Goal: Check status

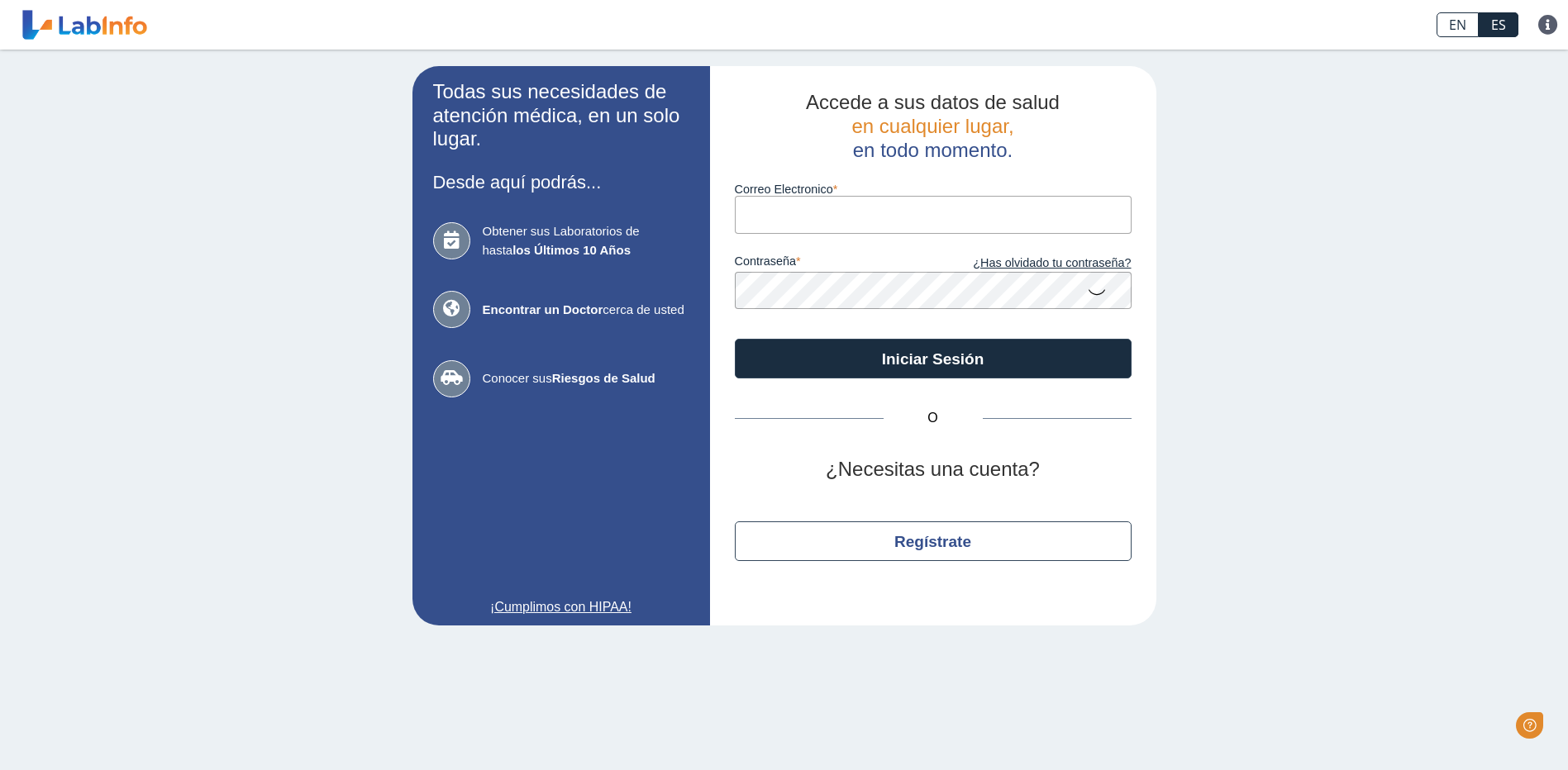
type input "[EMAIL_ADDRESS][DOMAIN_NAME]"
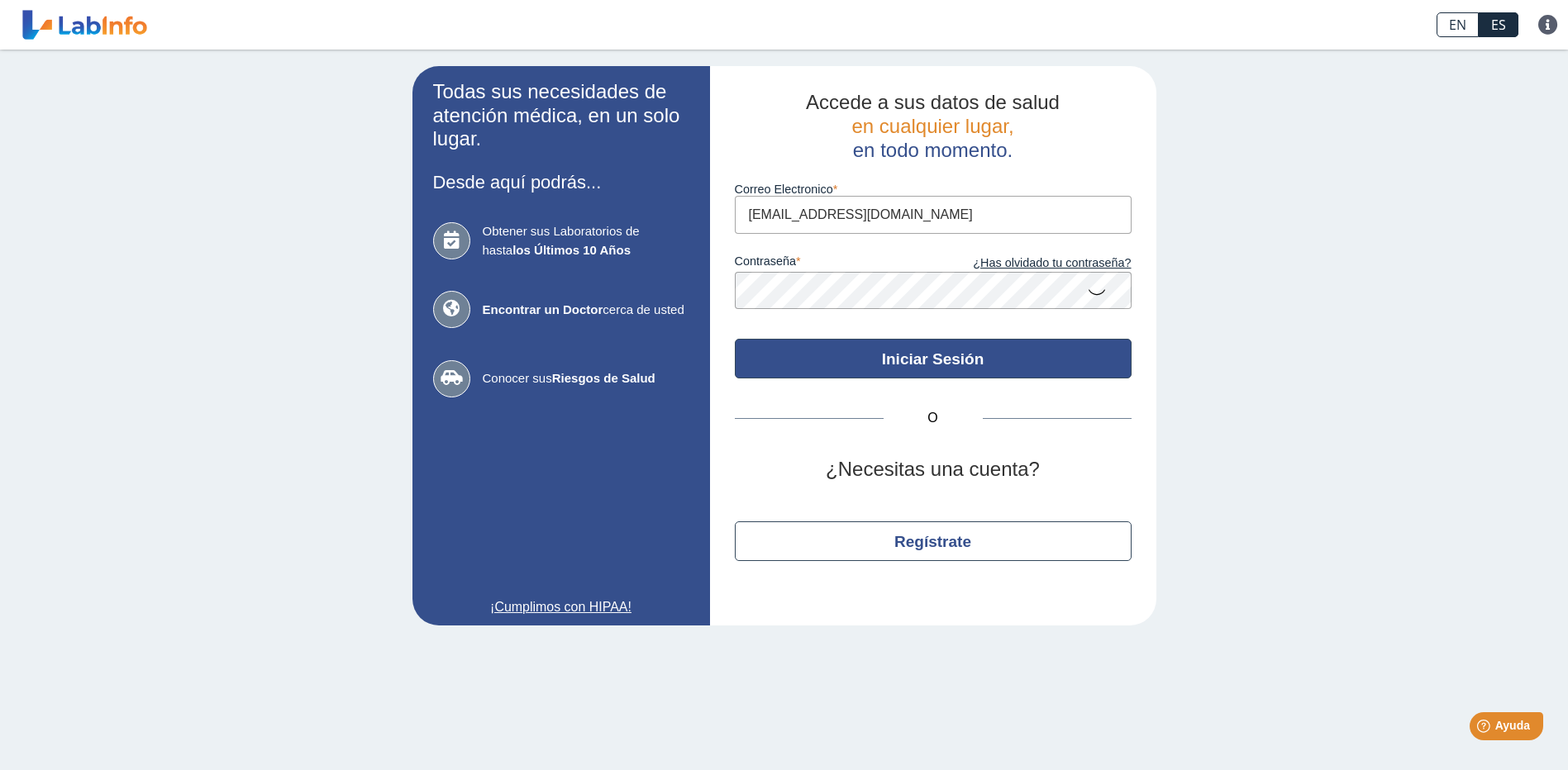
drag, startPoint x: 901, startPoint y: 350, endPoint x: 902, endPoint y: 342, distance: 8.1
click at [903, 347] on button "Iniciar Sesión" at bounding box center [934, 359] width 397 height 40
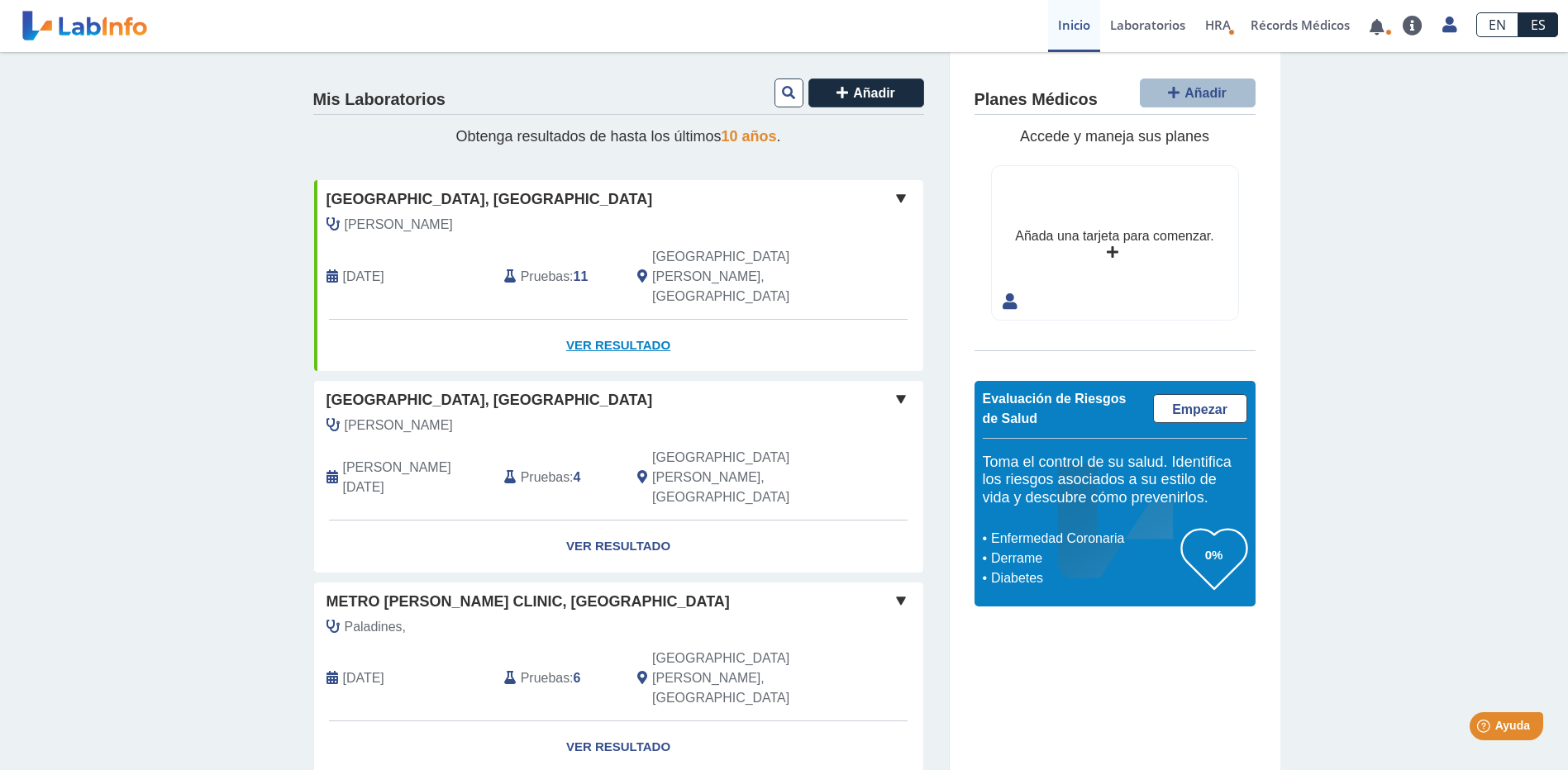
click at [614, 320] on link "Ver Resultado" at bounding box center [619, 346] width 609 height 52
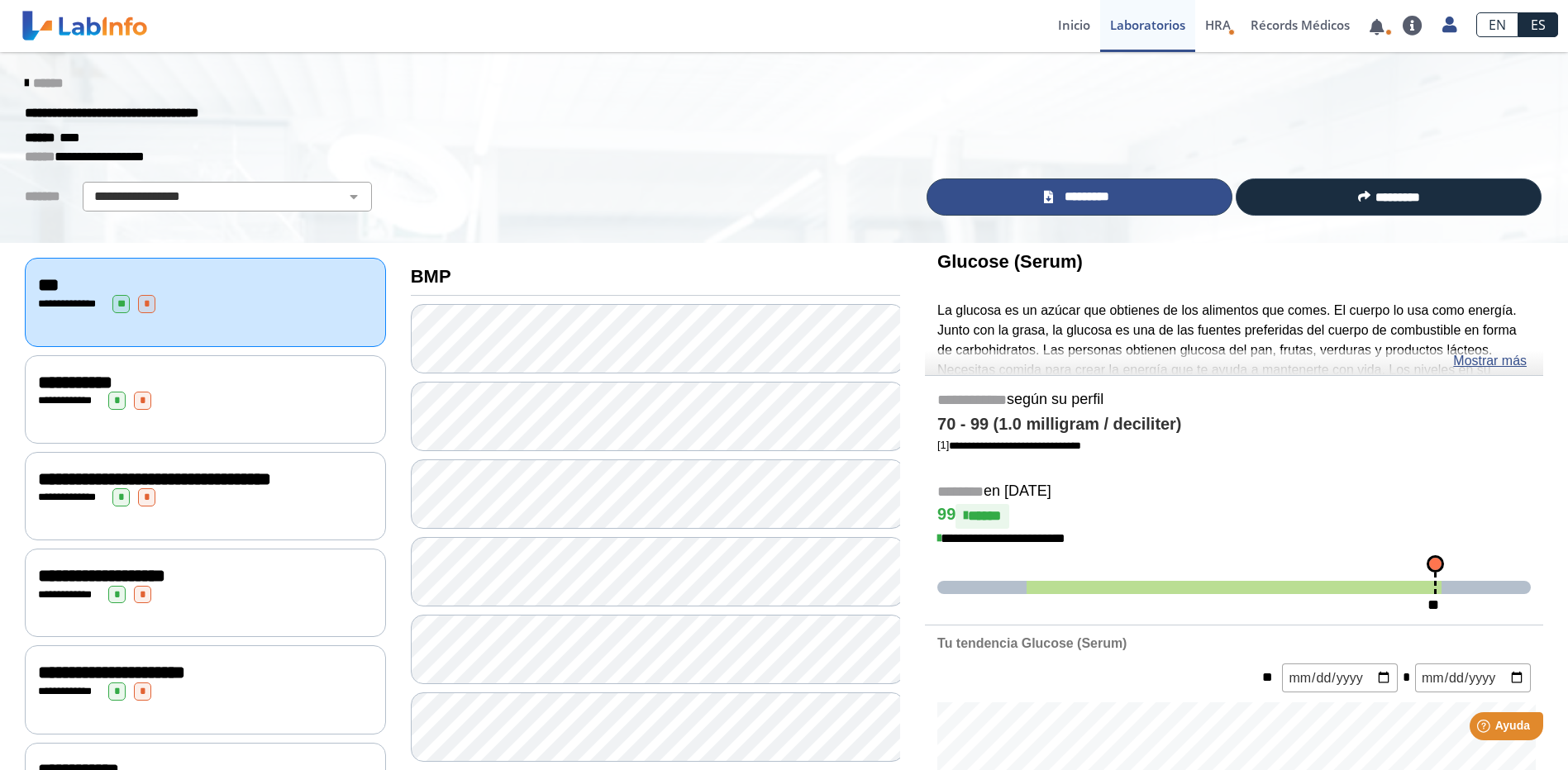
drag, startPoint x: 1104, startPoint y: 192, endPoint x: 1104, endPoint y: 201, distance: 9.0
click at [1104, 194] on span "*********" at bounding box center [1086, 197] width 57 height 19
